Goal: Task Accomplishment & Management: Manage account settings

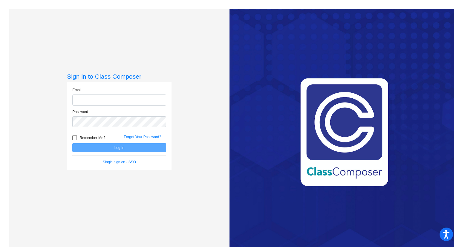
type input "[EMAIL_ADDRESS][DOMAIN_NAME]"
click at [125, 141] on div "Forgot Your Password?" at bounding box center [144, 138] width 51 height 9
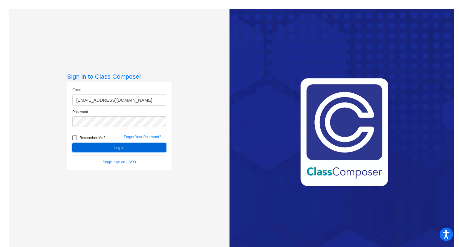
click at [120, 148] on button "Log In" at bounding box center [119, 147] width 94 height 9
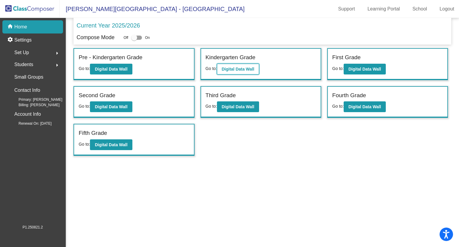
click at [245, 72] on button "Digital Data Wall" at bounding box center [238, 69] width 42 height 11
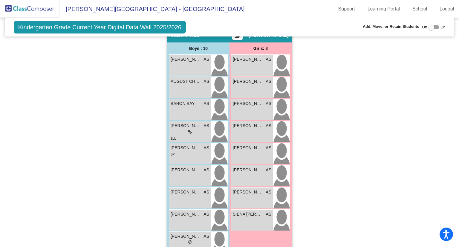
scroll to position [420, 0]
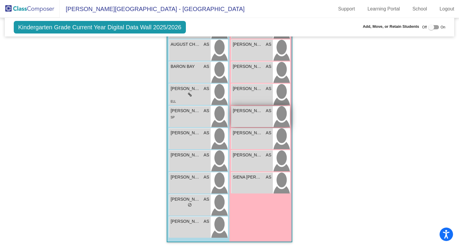
click at [258, 114] on div "[PERSON_NAME] AS lock do_not_disturb_alt" at bounding box center [252, 116] width 42 height 21
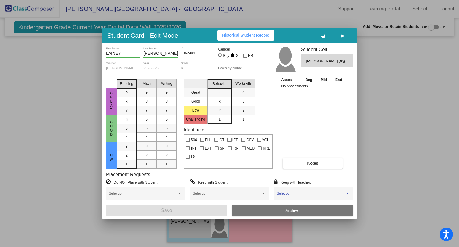
click at [324, 194] on span at bounding box center [311, 195] width 68 height 4
click at [322, 176] on div at bounding box center [229, 123] width 459 height 247
click at [308, 194] on span at bounding box center [311, 195] width 68 height 4
click at [308, 194] on span "None" at bounding box center [313, 195] width 73 height 11
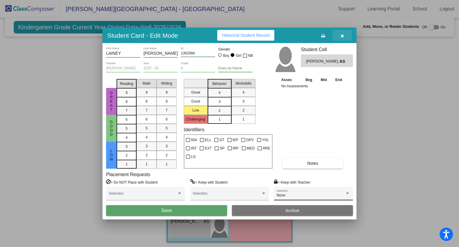
click at [340, 34] on icon "button" at bounding box center [341, 36] width 3 height 4
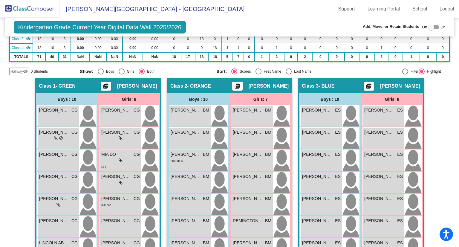
scroll to position [0, 0]
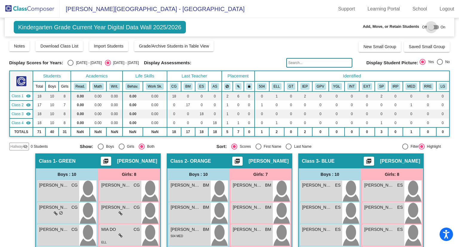
click at [430, 27] on div at bounding box center [431, 27] width 6 height 6
checkbox input "true"
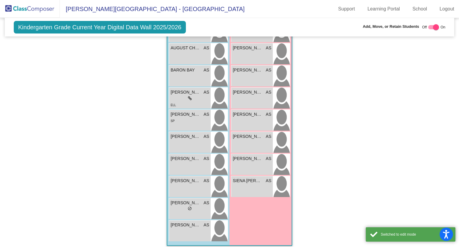
scroll to position [441, 0]
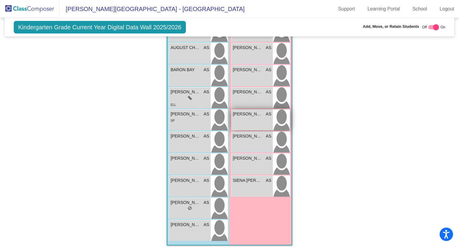
click at [260, 121] on div "[PERSON_NAME] AS lock do_not_disturb_alt" at bounding box center [252, 119] width 42 height 21
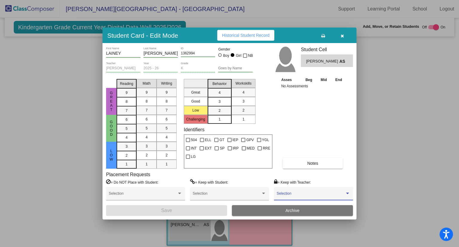
click at [289, 194] on span at bounding box center [311, 195] width 68 height 4
click at [316, 191] on span "None" at bounding box center [313, 195] width 73 height 11
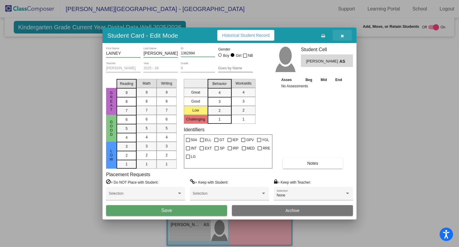
click at [343, 30] on button "button" at bounding box center [341, 35] width 19 height 11
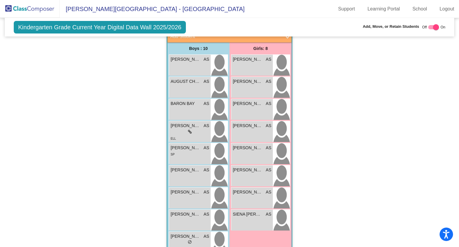
scroll to position [440, 0]
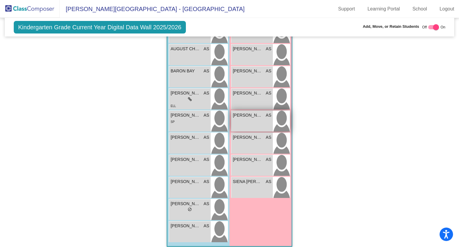
click at [269, 118] on div "[PERSON_NAME] AS lock do_not_disturb_alt" at bounding box center [252, 120] width 42 height 21
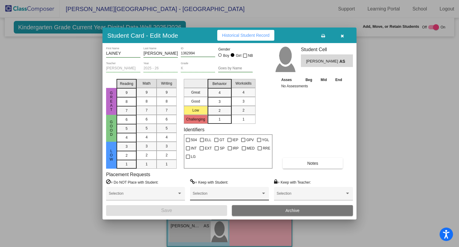
click at [227, 199] on div "Selection" at bounding box center [229, 194] width 73 height 11
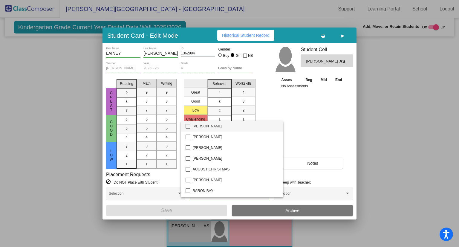
click at [288, 197] on div at bounding box center [229, 123] width 459 height 247
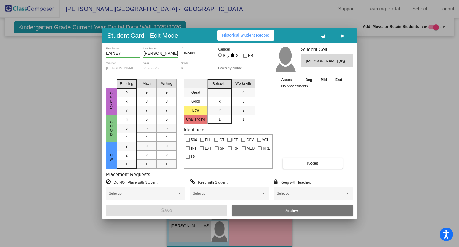
click at [288, 197] on div "Selection" at bounding box center [313, 194] width 73 height 11
click at [294, 185] on div at bounding box center [229, 123] width 459 height 247
click at [286, 193] on span at bounding box center [311, 195] width 68 height 4
click at [282, 195] on span "None" at bounding box center [313, 195] width 73 height 11
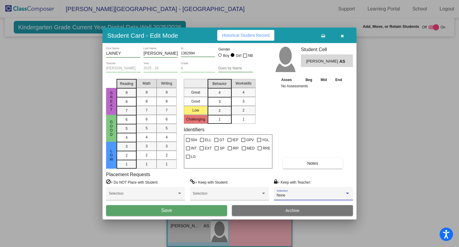
click at [306, 194] on div "None" at bounding box center [311, 195] width 68 height 4
click at [287, 195] on span "None" at bounding box center [313, 195] width 73 height 11
click at [348, 191] on div at bounding box center [347, 193] width 5 height 4
click at [346, 114] on div at bounding box center [229, 123] width 459 height 247
click at [341, 34] on icon "button" at bounding box center [341, 36] width 3 height 4
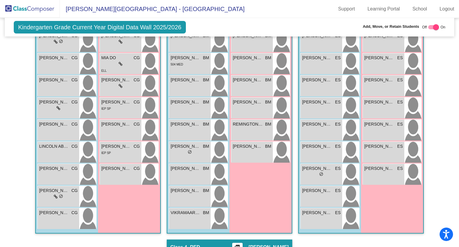
scroll to position [223, 0]
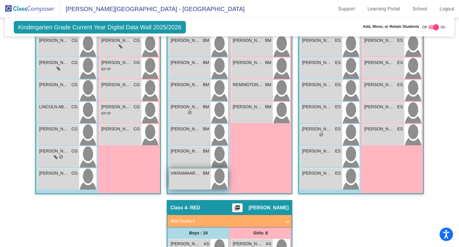
click at [186, 175] on span "VIKRAMAARIV [PERSON_NAME]" at bounding box center [186, 173] width 30 height 6
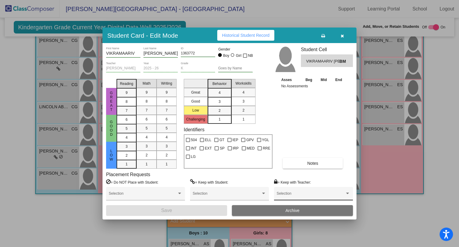
click at [307, 189] on div "Selection" at bounding box center [313, 194] width 73 height 11
click at [408, 200] on div at bounding box center [229, 123] width 459 height 247
click at [346, 36] on button "button" at bounding box center [341, 35] width 19 height 11
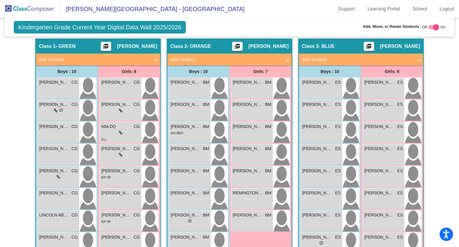
scroll to position [115, 0]
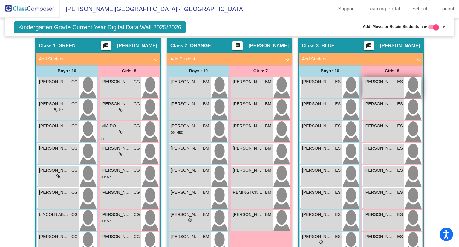
click at [405, 87] on img at bounding box center [412, 87] width 17 height 21
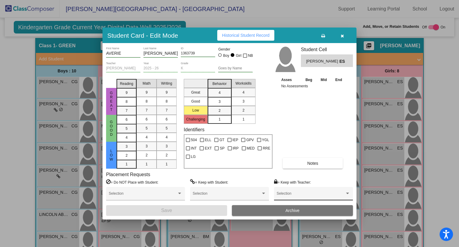
click at [307, 191] on div "Selection" at bounding box center [313, 194] width 73 height 11
click at [346, 35] on div at bounding box center [229, 123] width 459 height 247
click at [342, 35] on icon "button" at bounding box center [341, 36] width 3 height 4
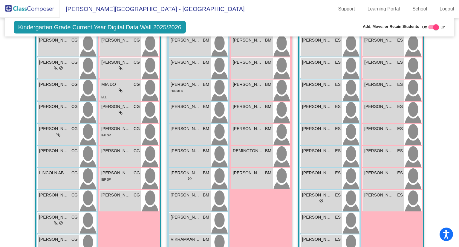
scroll to position [0, 0]
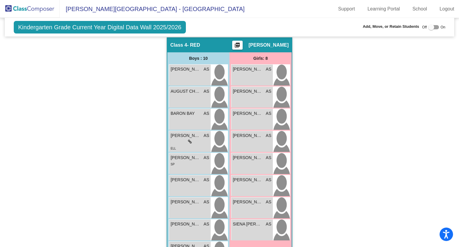
scroll to position [414, 0]
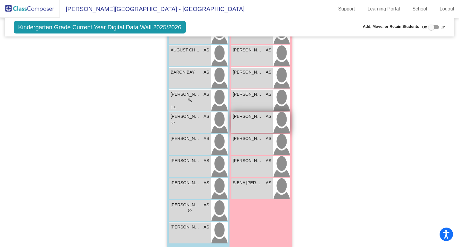
click at [253, 119] on div "[PERSON_NAME] AS lock do_not_disturb_alt" at bounding box center [252, 122] width 42 height 21
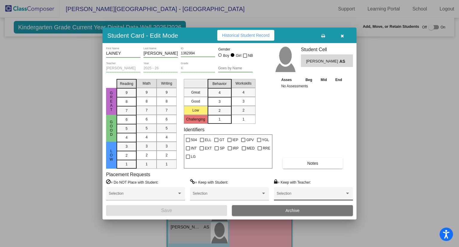
click at [293, 194] on span at bounding box center [311, 195] width 68 height 4
click at [340, 33] on div at bounding box center [229, 123] width 459 height 247
click at [342, 35] on icon "button" at bounding box center [341, 36] width 3 height 4
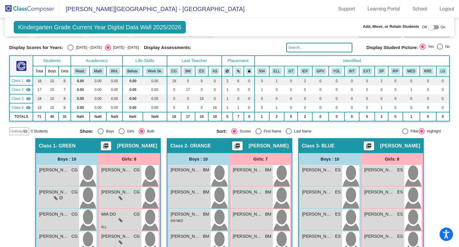
scroll to position [0, 0]
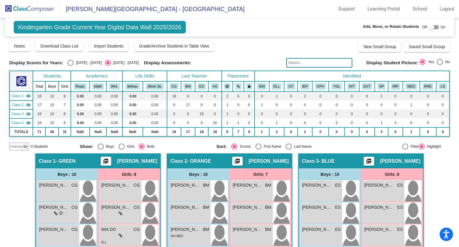
click at [37, 9] on img at bounding box center [30, 9] width 60 height 18
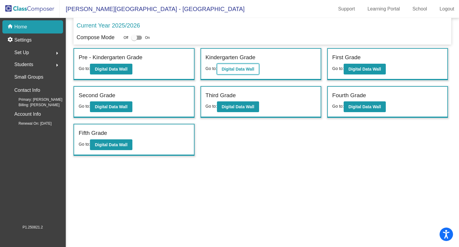
click at [243, 68] on b "Digital Data Wall" at bounding box center [238, 69] width 33 height 5
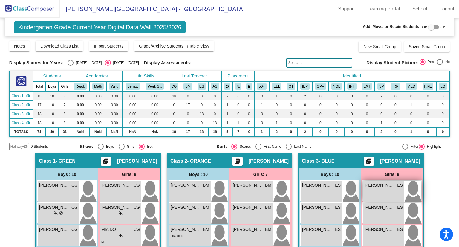
click at [381, 188] on div "[PERSON_NAME] ES lock do_not_disturb_alt" at bounding box center [384, 190] width 42 height 21
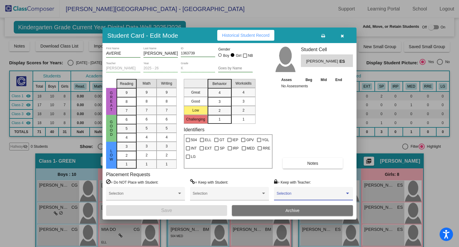
click at [299, 194] on span at bounding box center [311, 195] width 68 height 4
click at [341, 36] on div at bounding box center [229, 123] width 459 height 247
click at [341, 36] on icon "button" at bounding box center [341, 36] width 3 height 4
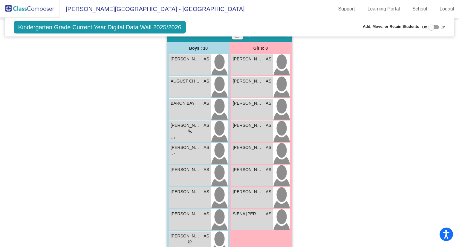
scroll to position [420, 0]
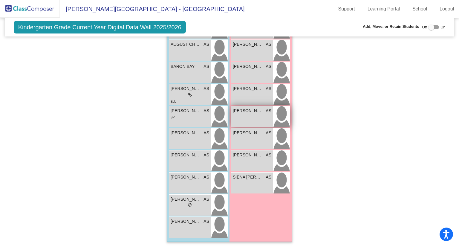
click at [256, 117] on div "[PERSON_NAME] AS lock do_not_disturb_alt" at bounding box center [252, 116] width 42 height 21
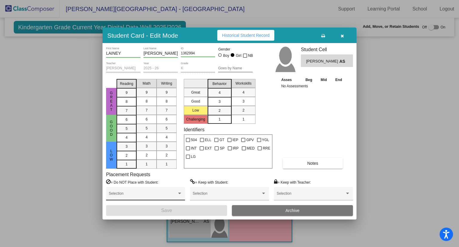
click at [181, 191] on div "Selection" at bounding box center [145, 194] width 73 height 11
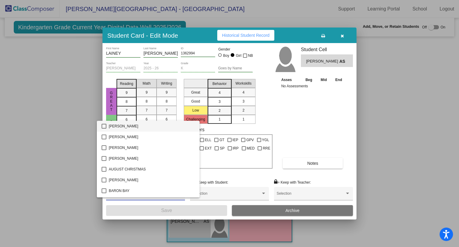
click at [387, 78] on div at bounding box center [229, 123] width 459 height 247
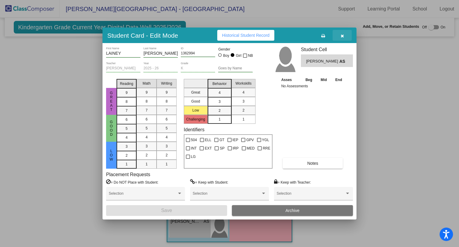
click at [340, 37] on icon "button" at bounding box center [341, 36] width 3 height 4
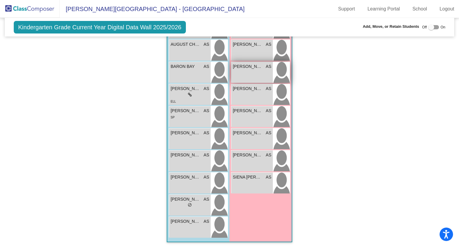
click at [253, 71] on div "[PERSON_NAME] AS lock do_not_disturb_alt" at bounding box center [252, 72] width 42 height 21
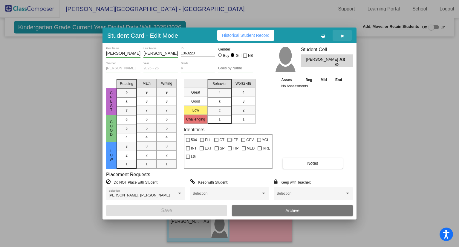
click at [343, 35] on icon "button" at bounding box center [341, 36] width 3 height 4
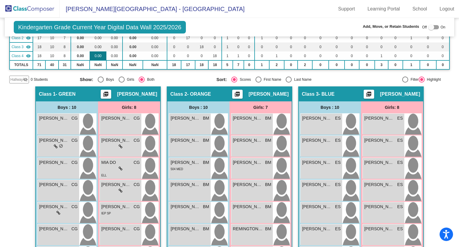
scroll to position [73, 0]
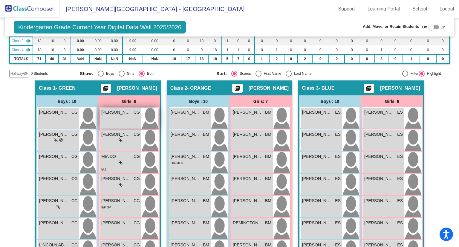
click at [133, 117] on div "[PERSON_NAME] CG lock do_not_disturb_alt" at bounding box center [121, 118] width 42 height 21
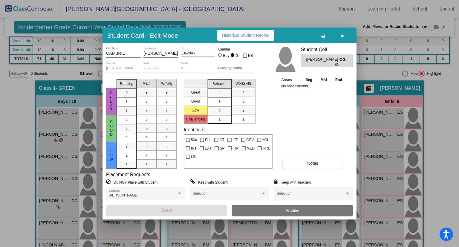
click at [342, 34] on icon "button" at bounding box center [341, 36] width 3 height 4
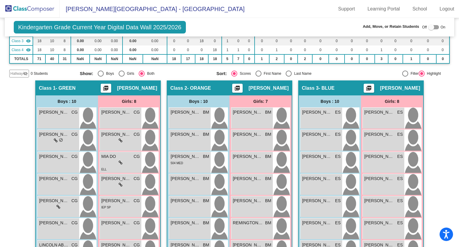
scroll to position [97, 0]
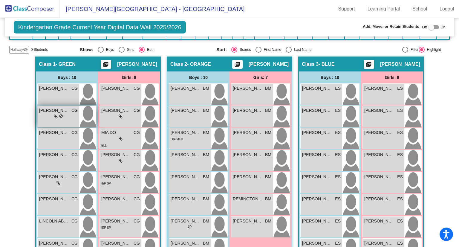
click at [59, 117] on div "lock do_not_disturb_alt" at bounding box center [58, 116] width 9 height 6
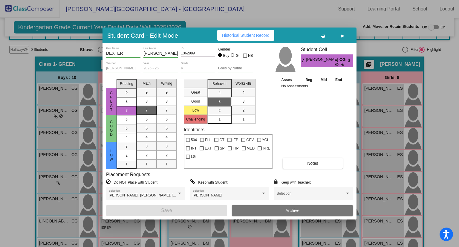
click at [342, 35] on icon "button" at bounding box center [341, 36] width 3 height 4
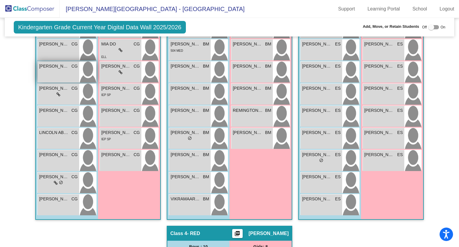
scroll to position [186, 0]
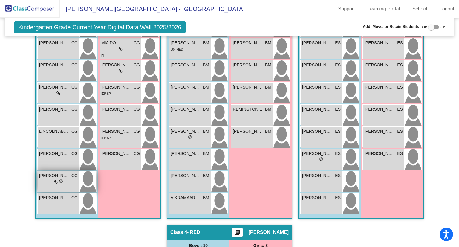
click at [56, 179] on icon at bounding box center [56, 181] width 4 height 4
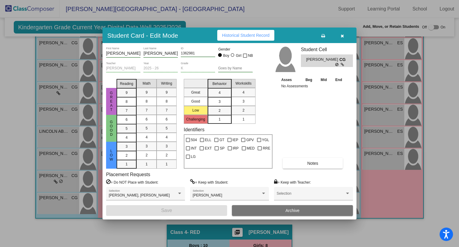
click at [344, 36] on button "button" at bounding box center [341, 35] width 19 height 11
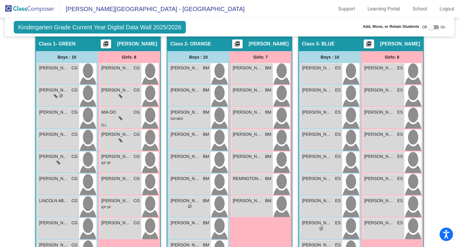
scroll to position [121, 0]
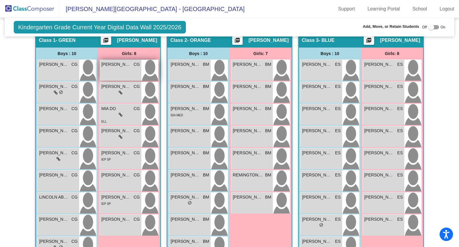
click at [124, 72] on div "[PERSON_NAME] CG lock do_not_disturb_alt" at bounding box center [121, 70] width 42 height 21
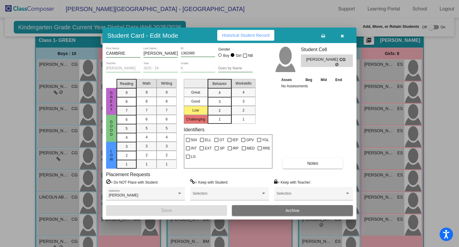
click at [339, 38] on button "button" at bounding box center [341, 35] width 19 height 11
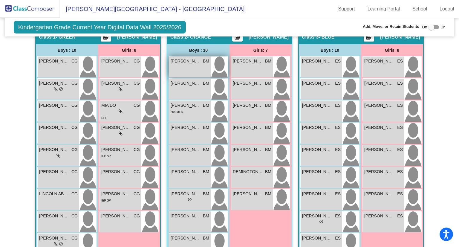
scroll to position [124, 0]
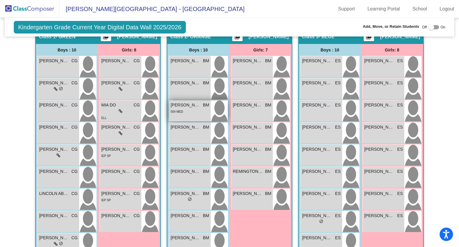
click at [194, 113] on div "504 MED" at bounding box center [190, 111] width 39 height 6
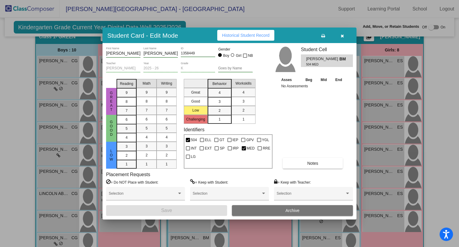
click at [344, 37] on button "button" at bounding box center [341, 35] width 19 height 11
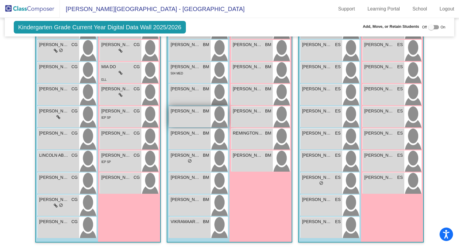
scroll to position [171, 0]
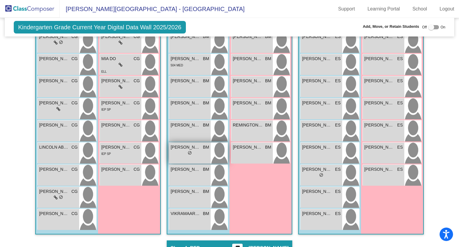
click at [188, 152] on span "do_not_disturb_alt" at bounding box center [190, 153] width 4 height 4
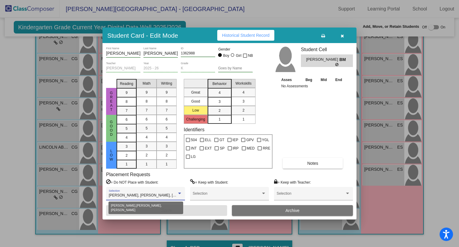
click at [180, 193] on div at bounding box center [179, 193] width 3 height 1
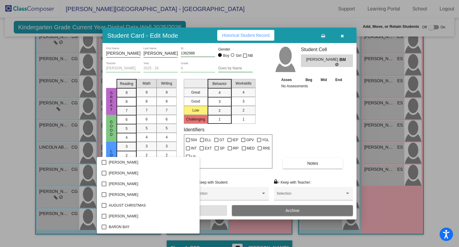
scroll to position [150, 0]
click at [323, 103] on div at bounding box center [229, 123] width 459 height 247
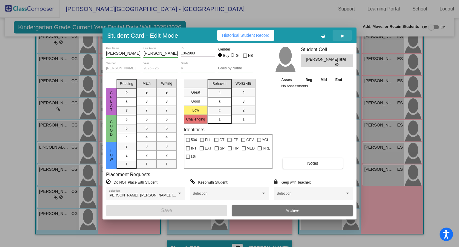
click at [340, 37] on icon "button" at bounding box center [341, 36] width 3 height 4
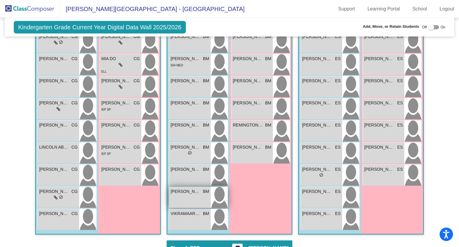
click at [187, 199] on div "[PERSON_NAME] [PERSON_NAME] lock do_not_disturb_alt" at bounding box center [190, 197] width 42 height 21
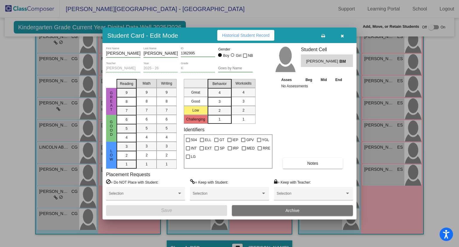
click at [344, 33] on button "button" at bounding box center [341, 35] width 19 height 11
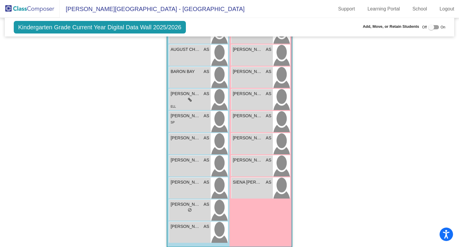
scroll to position [420, 0]
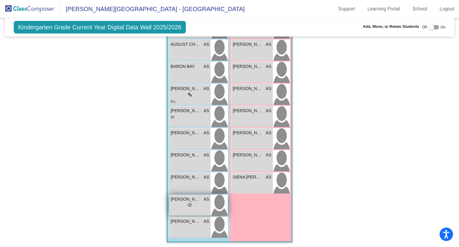
click at [198, 198] on span "[PERSON_NAME]" at bounding box center [186, 199] width 30 height 6
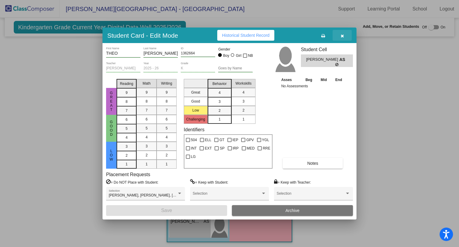
click at [343, 34] on icon "button" at bounding box center [341, 36] width 3 height 4
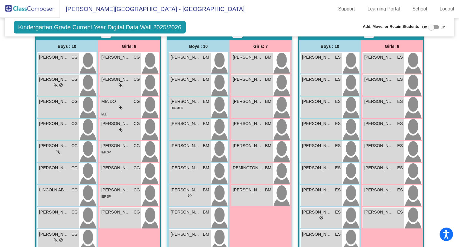
scroll to position [0, 0]
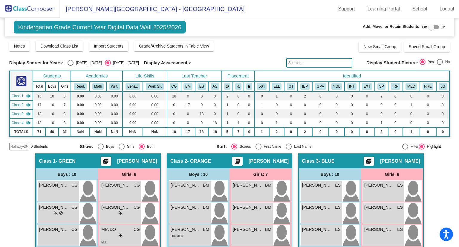
click at [73, 64] on div "[DATE] - [DATE]" at bounding box center [87, 62] width 28 height 5
click at [70, 66] on input "[DATE] - [DATE]" at bounding box center [70, 66] width 0 height 0
radio input "true"
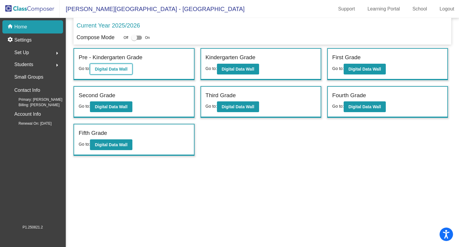
click at [115, 67] on b "Digital Data Wall" at bounding box center [111, 69] width 33 height 5
click at [114, 69] on b "Digital Data Wall" at bounding box center [111, 69] width 33 height 5
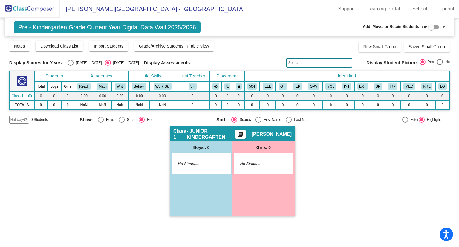
click at [69, 63] on div "Select an option" at bounding box center [70, 63] width 6 height 6
click at [70, 66] on input "[DATE] - [DATE]" at bounding box center [70, 66] width 0 height 0
radio input "true"
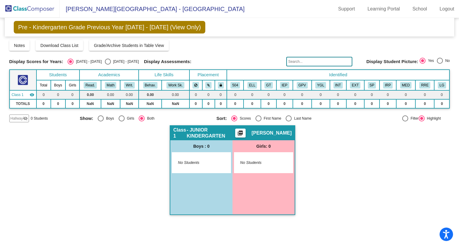
click at [105, 61] on div "Select an option" at bounding box center [108, 62] width 6 height 6
click at [108, 65] on input "[DATE] - [DATE]" at bounding box center [108, 65] width 0 height 0
radio input "true"
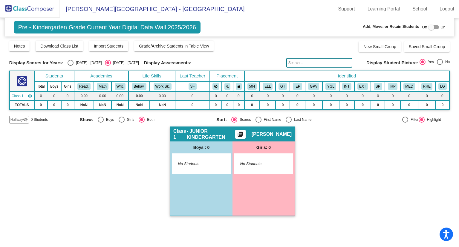
click at [73, 62] on div "Select an option" at bounding box center [70, 63] width 6 height 6
click at [70, 66] on input "[DATE] - [DATE]" at bounding box center [70, 66] width 0 height 0
radio input "true"
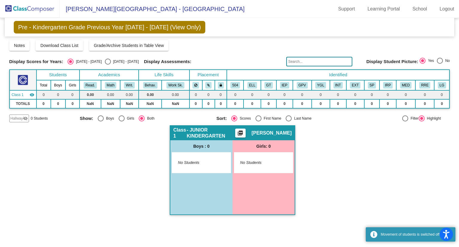
click at [105, 63] on div "Select an option" at bounding box center [108, 62] width 6 height 6
click at [108, 65] on input "[DATE] - [DATE]" at bounding box center [108, 65] width 0 height 0
radio input "true"
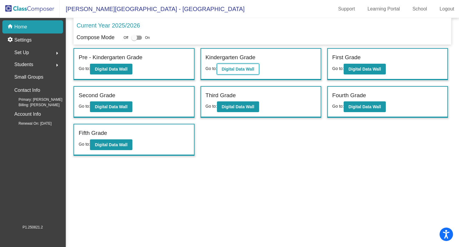
click at [240, 70] on b "Digital Data Wall" at bounding box center [238, 69] width 33 height 5
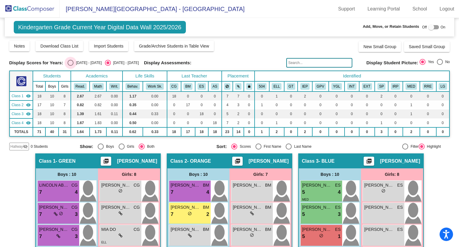
click at [72, 63] on div "Select an option" at bounding box center [70, 63] width 6 height 6
click at [70, 66] on input "[DATE] - [DATE]" at bounding box center [70, 66] width 0 height 0
radio input "true"
